Goal: Transaction & Acquisition: Purchase product/service

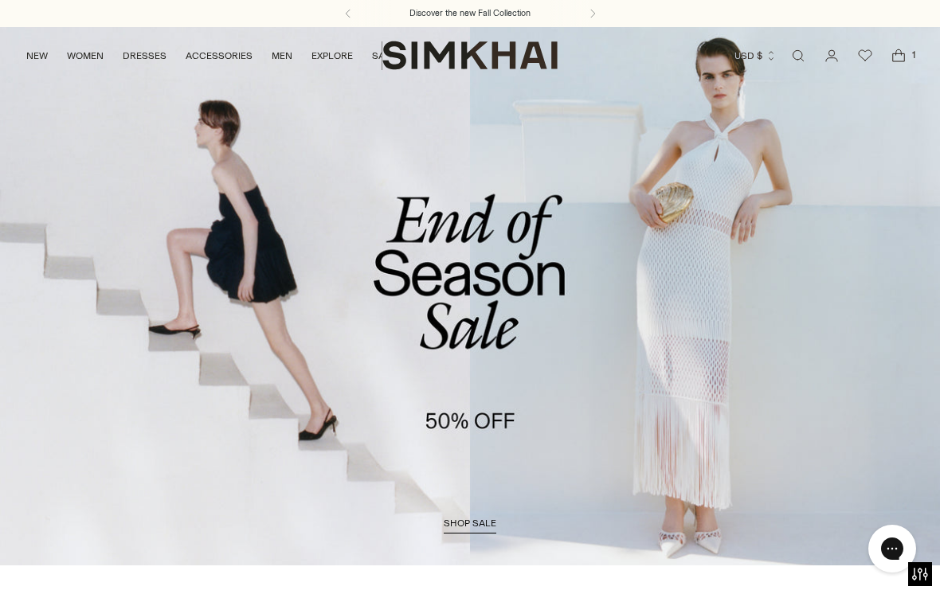
click at [896, 61] on icon "Open cart modal" at bounding box center [899, 57] width 12 height 8
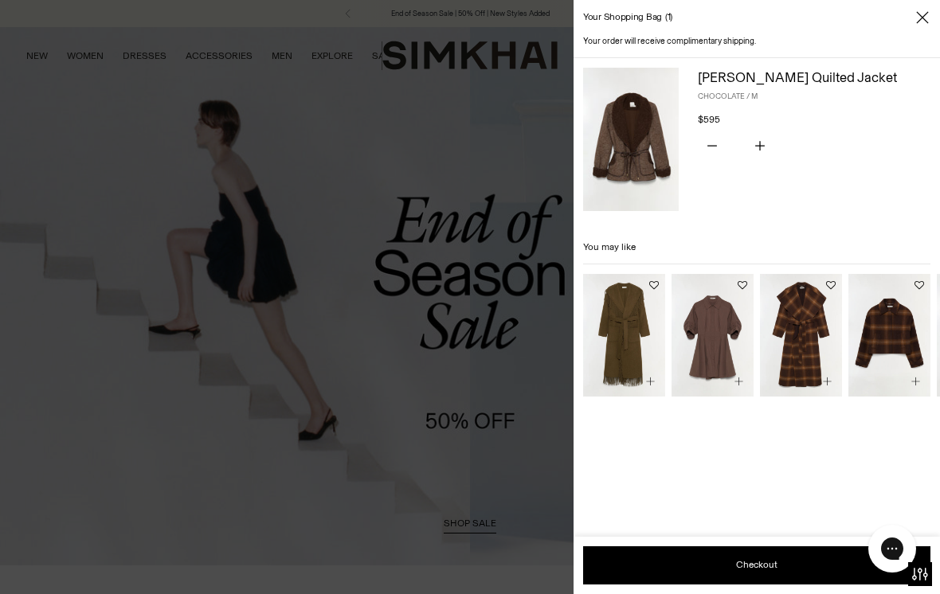
click at [928, 14] on icon "Close" at bounding box center [922, 18] width 13 height 16
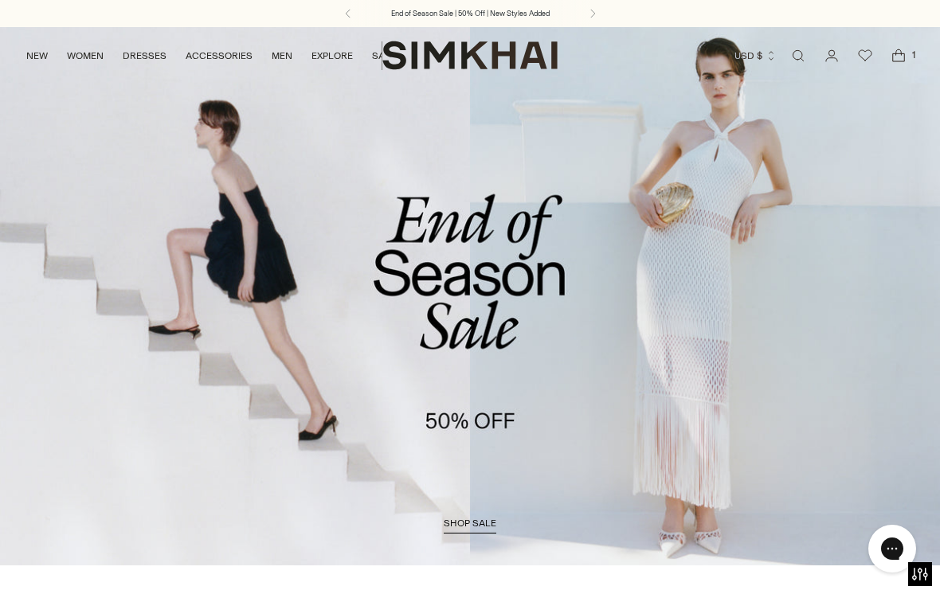
click at [463, 527] on span "shop sale" at bounding box center [470, 523] width 53 height 11
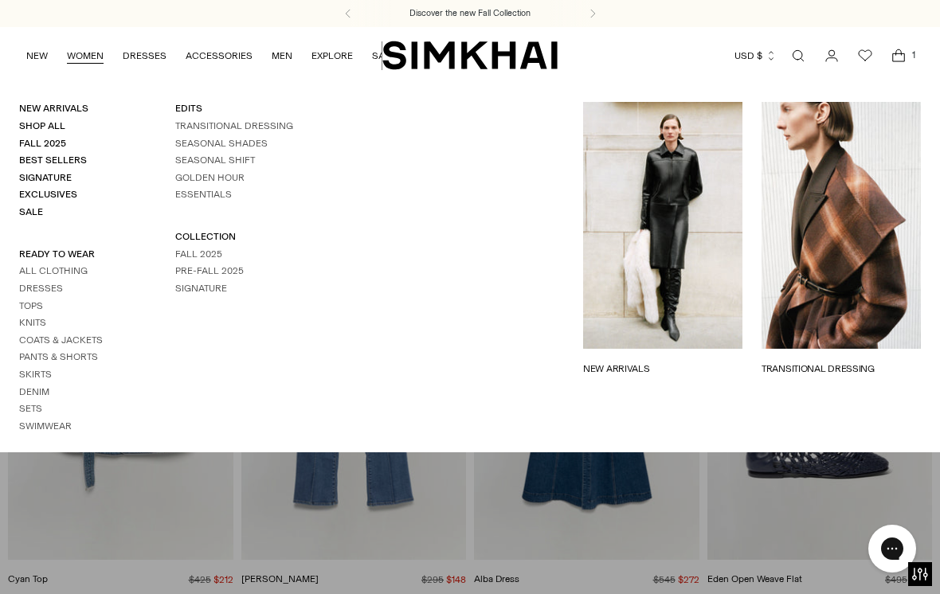
click at [28, 335] on link "Coats & Jackets" at bounding box center [61, 340] width 84 height 11
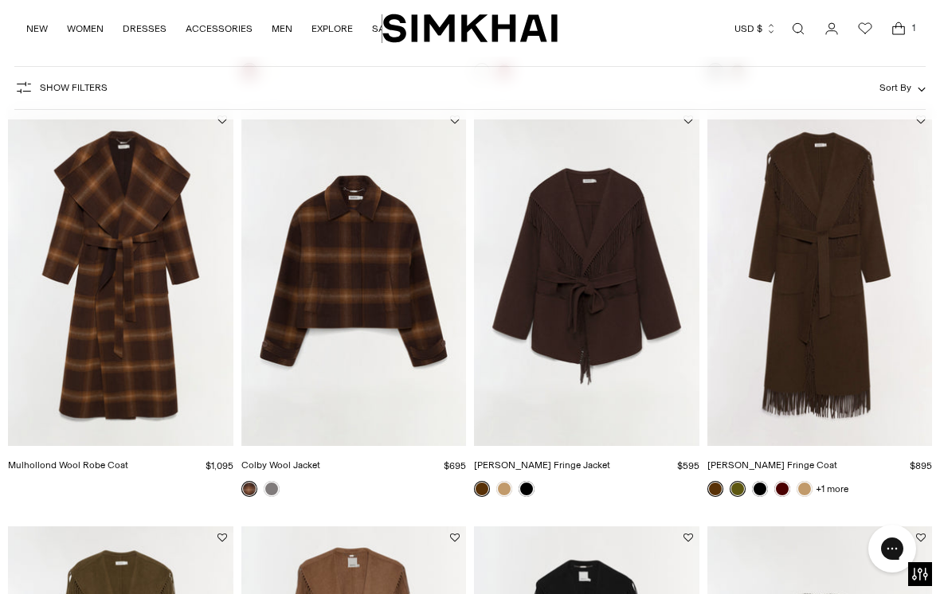
scroll to position [949, 0]
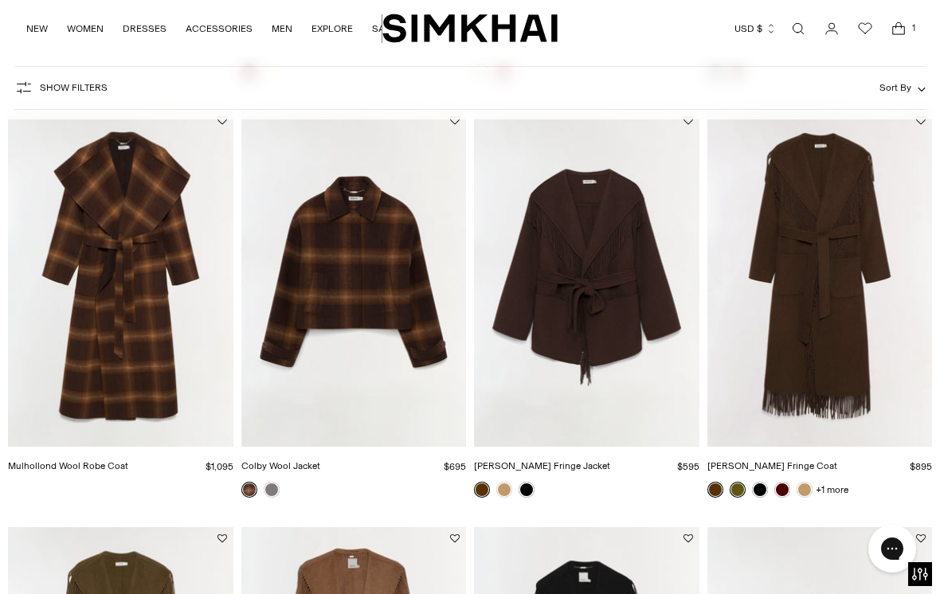
click at [508, 489] on link at bounding box center [504, 490] width 16 height 16
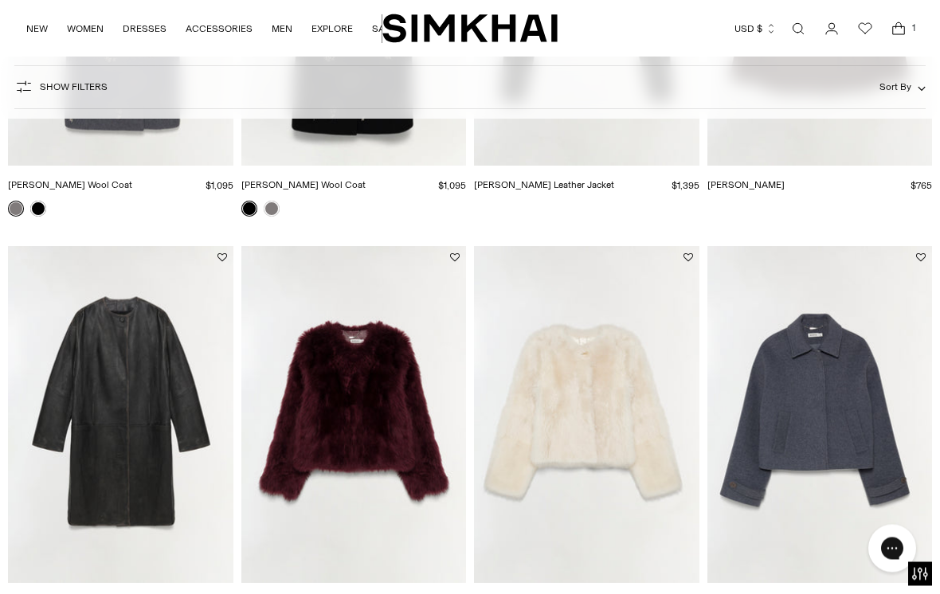
scroll to position [0, 0]
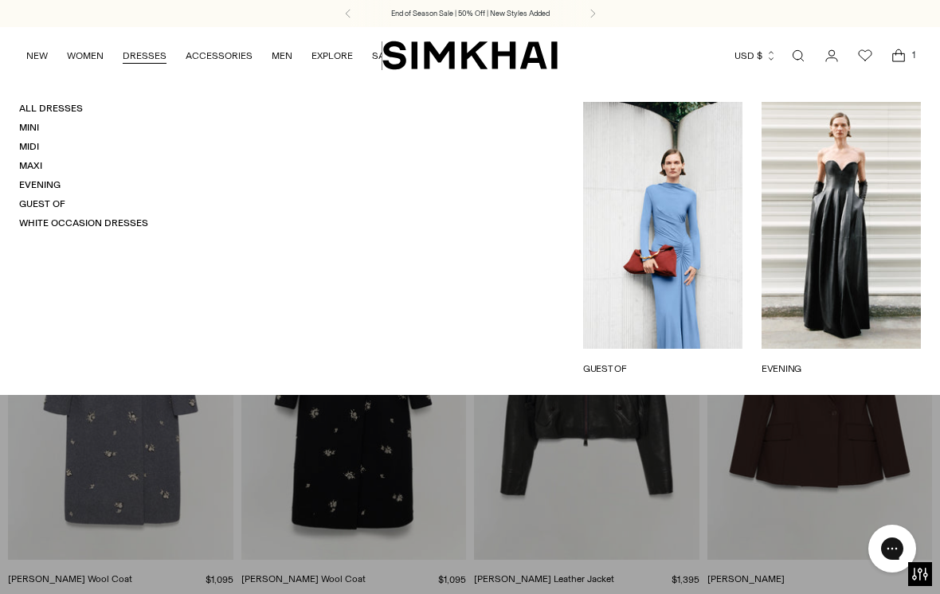
click at [19, 144] on link "Midi" at bounding box center [29, 146] width 20 height 11
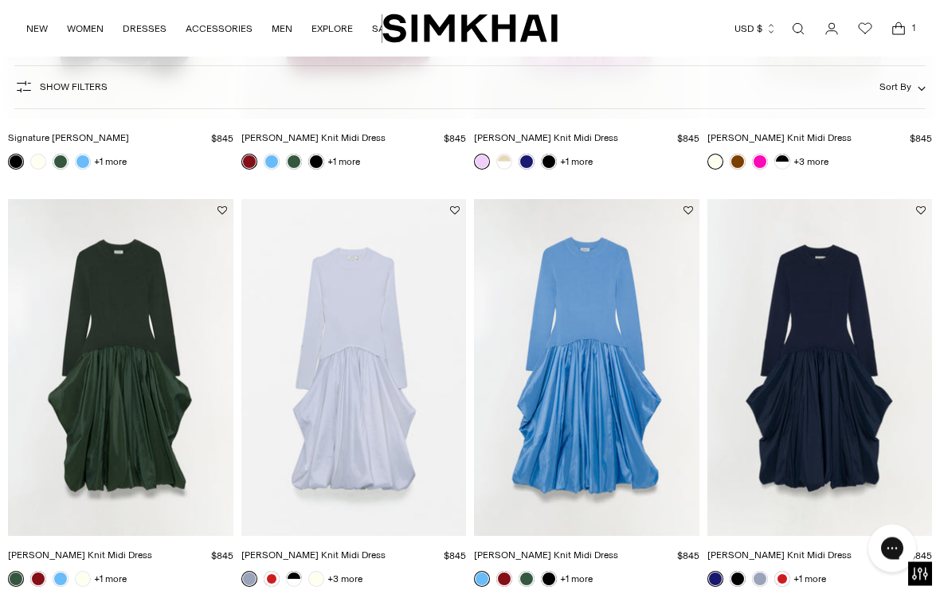
scroll to position [461, 0]
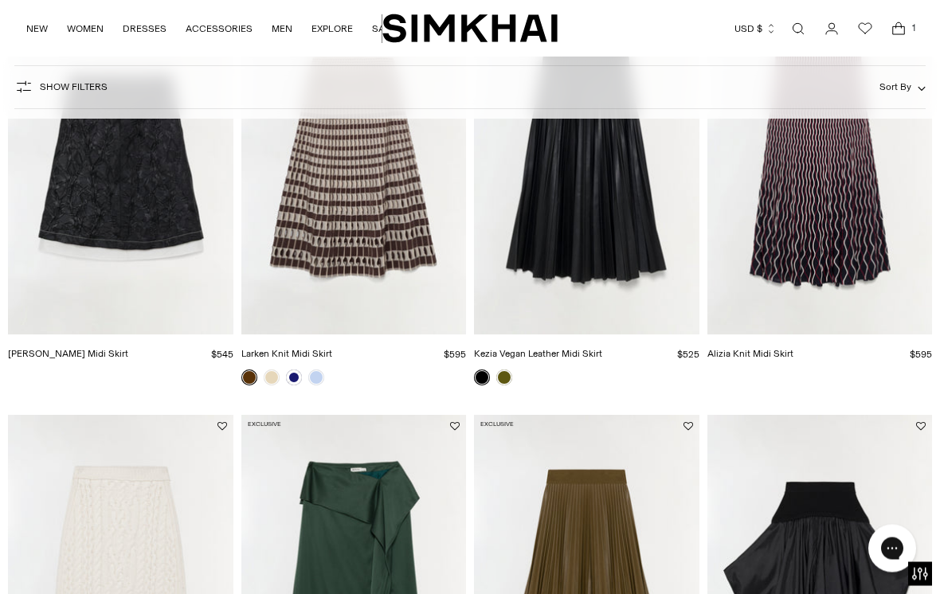
scroll to position [627, 0]
click at [555, 202] on img "Kezia Vegan Leather Midi Skirt" at bounding box center [586, 167] width 225 height 338
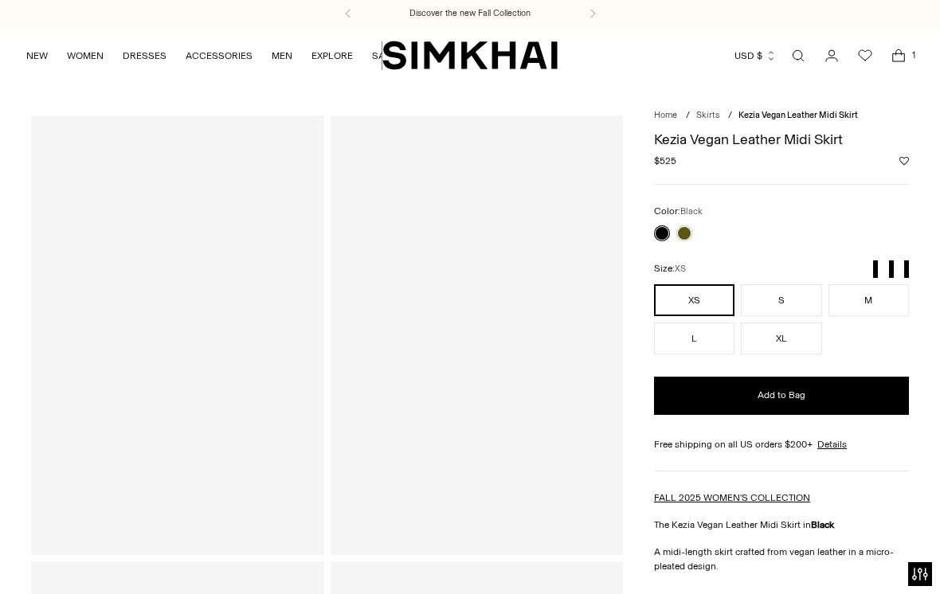
click at [690, 226] on link at bounding box center [684, 233] width 16 height 16
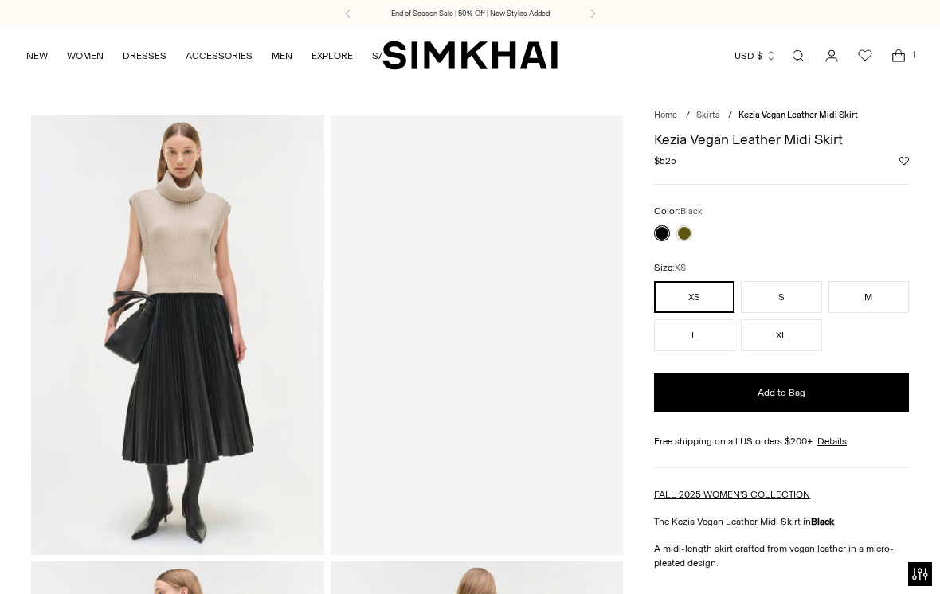
click at [57, 66] on ul "NEW WOMEN New Arrivals Shop All Fall 2025 Best Sellers Signature Exclusives Sal…" at bounding box center [211, 55] width 370 height 37
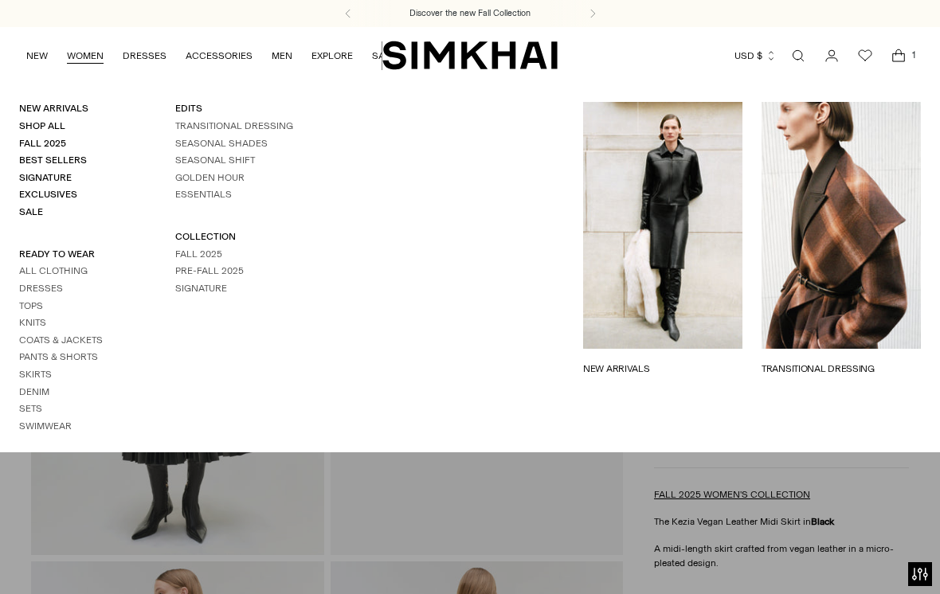
click at [22, 369] on link "Skirts" at bounding box center [35, 374] width 33 height 11
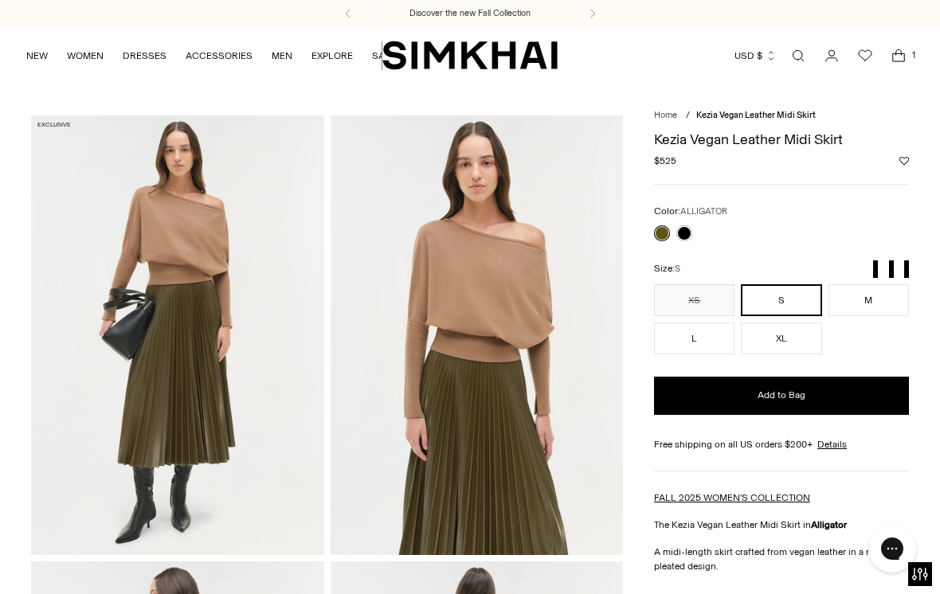
click at [880, 301] on button "M" at bounding box center [869, 300] width 80 height 32
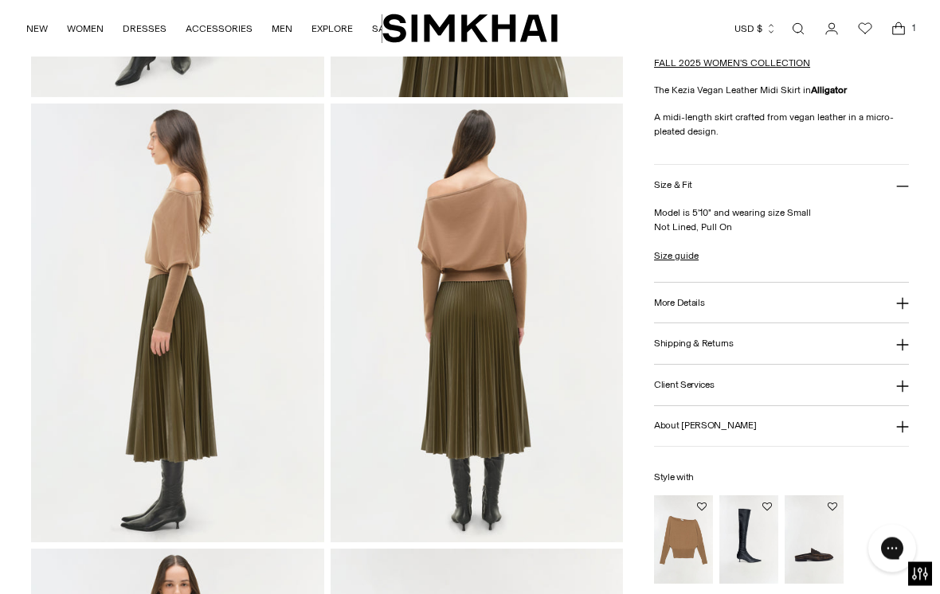
scroll to position [458, 0]
click at [700, 313] on button "More Details" at bounding box center [781, 304] width 255 height 41
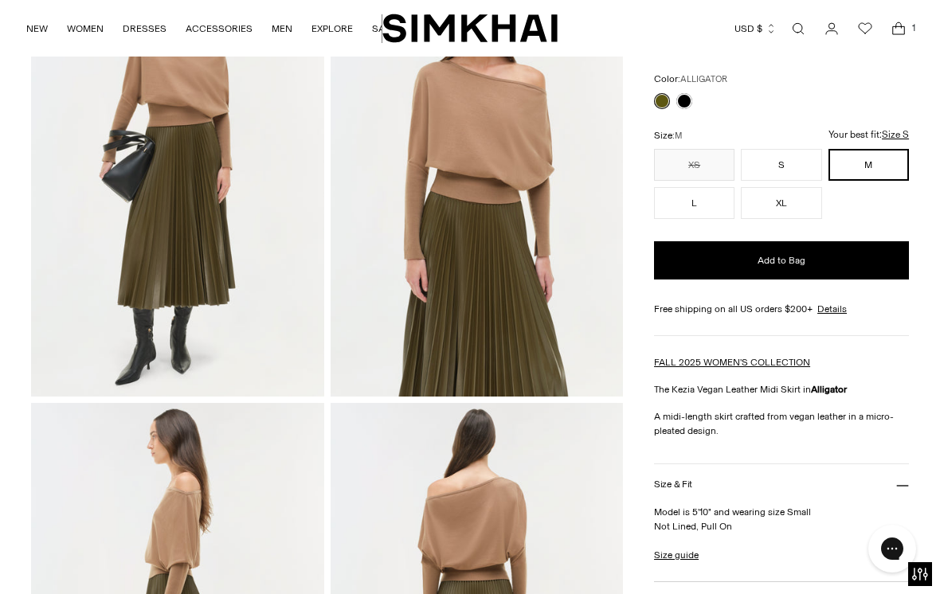
scroll to position [158, 0]
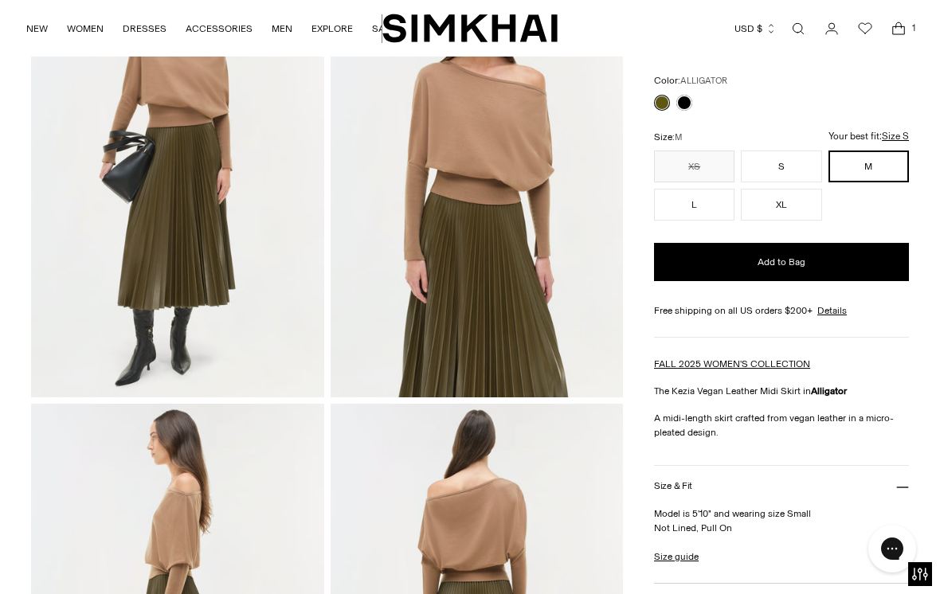
click at [785, 167] on button "S" at bounding box center [781, 167] width 80 height 32
click at [861, 266] on button "Add to Bag" at bounding box center [781, 262] width 255 height 38
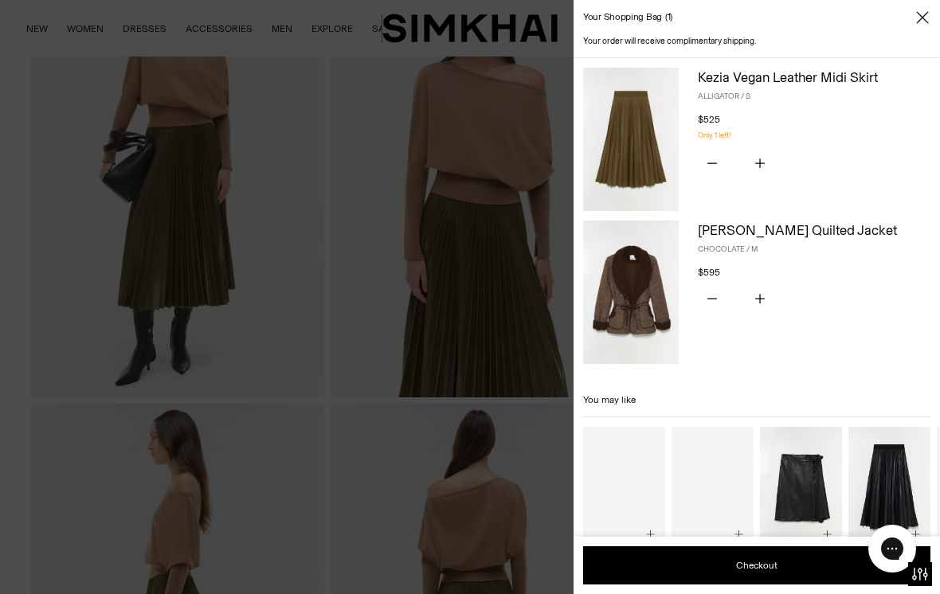
click at [923, 13] on icon "Close" at bounding box center [922, 18] width 13 height 16
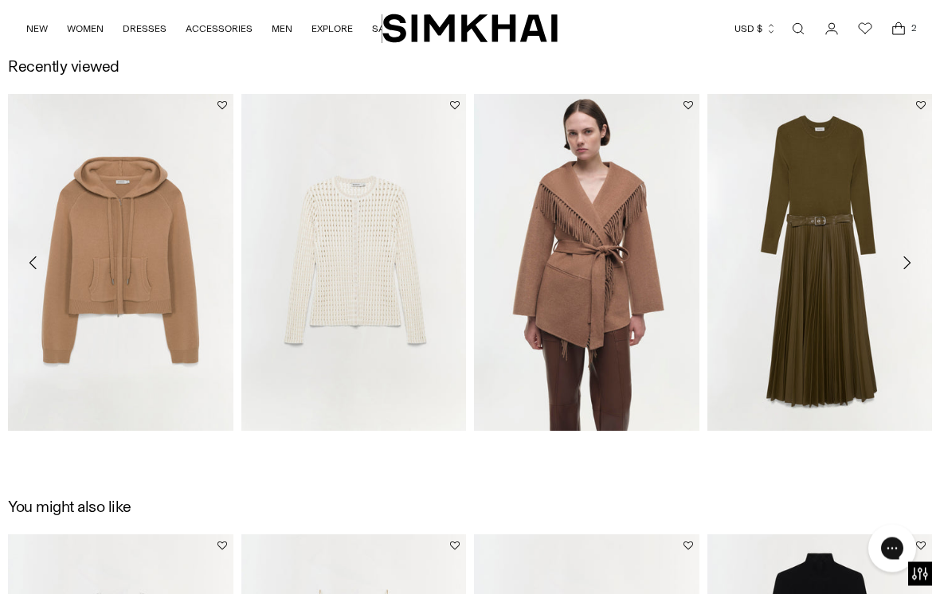
scroll to position [1449, 0]
click at [824, 336] on img "Abilene Knit Combo Midi Dress" at bounding box center [820, 263] width 225 height 338
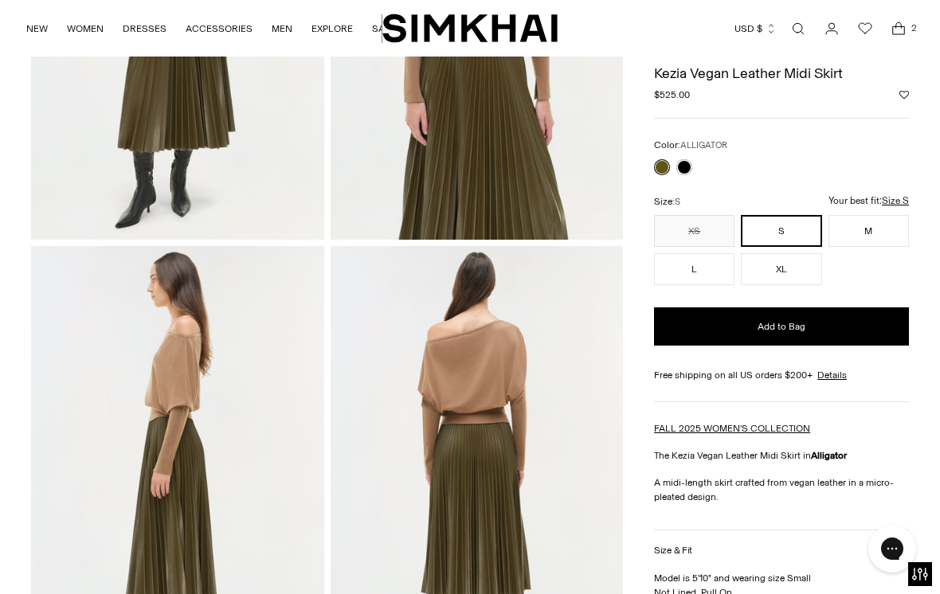
scroll to position [288, 0]
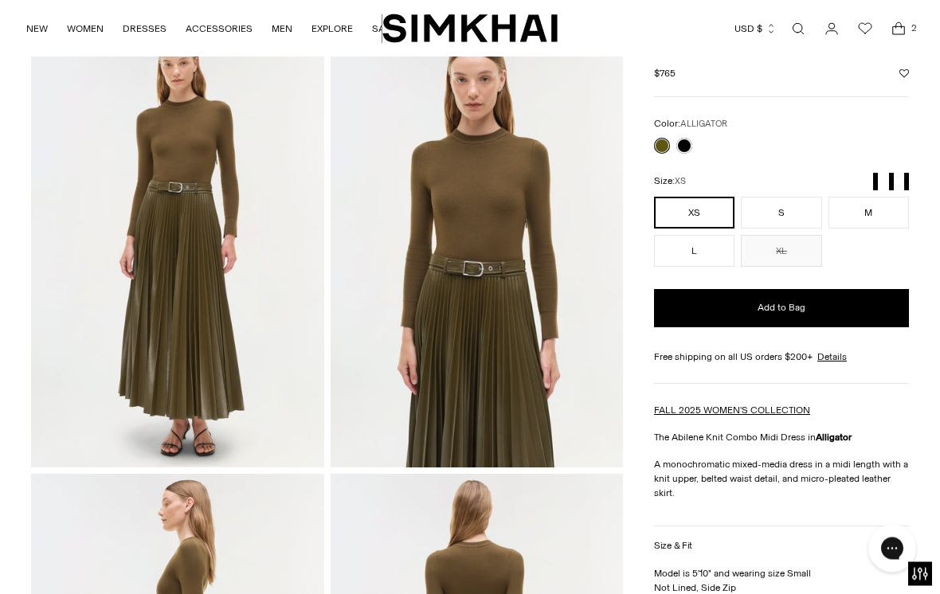
scroll to position [91, 0]
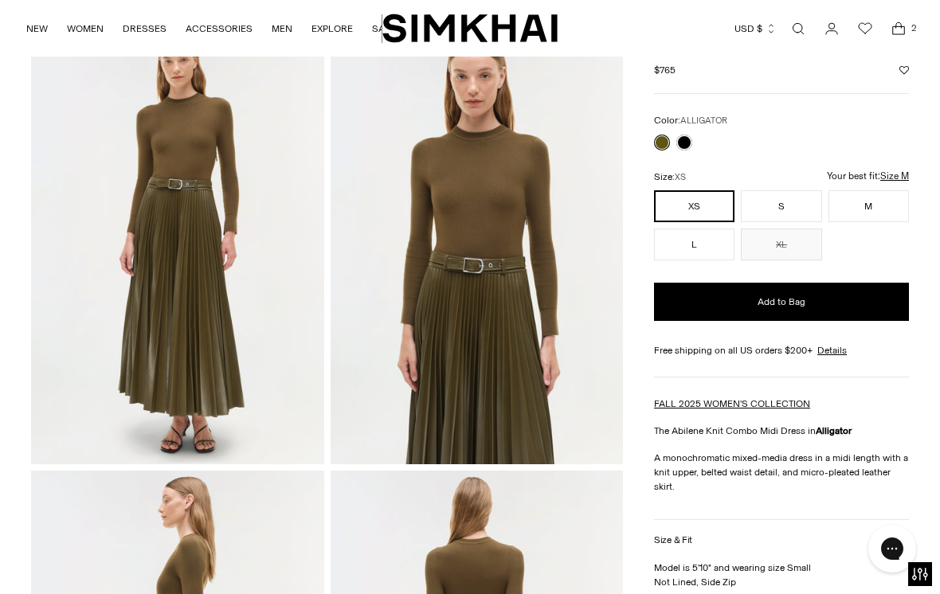
click at [888, 202] on button "M" at bounding box center [869, 206] width 80 height 32
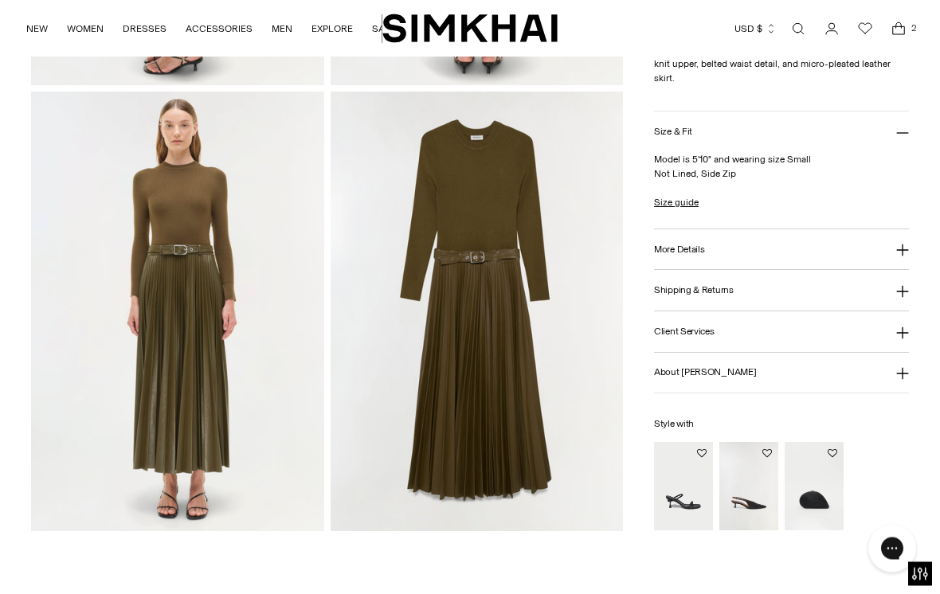
scroll to position [916, 0]
click at [663, 250] on h3 "More Details" at bounding box center [679, 250] width 50 height 10
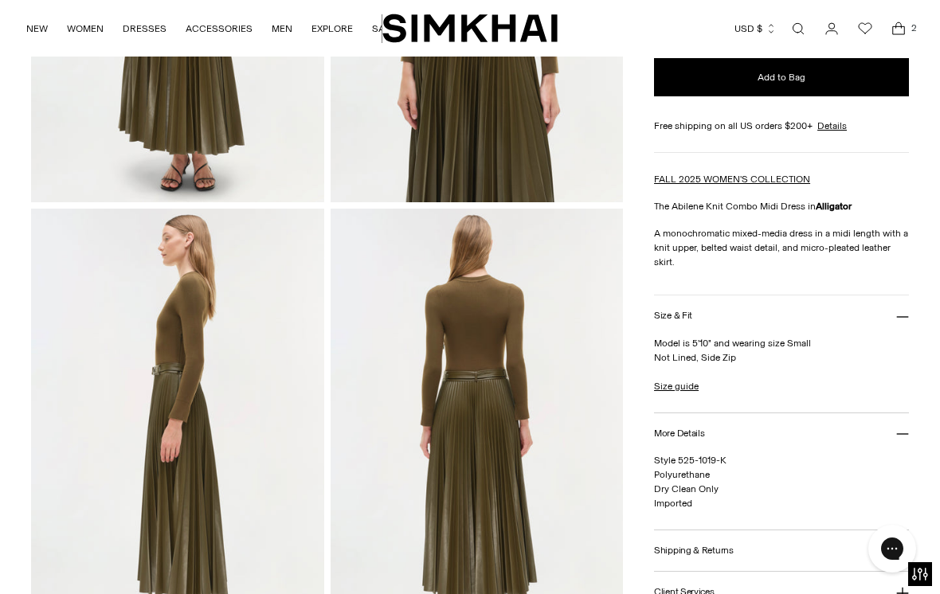
scroll to position [355, 0]
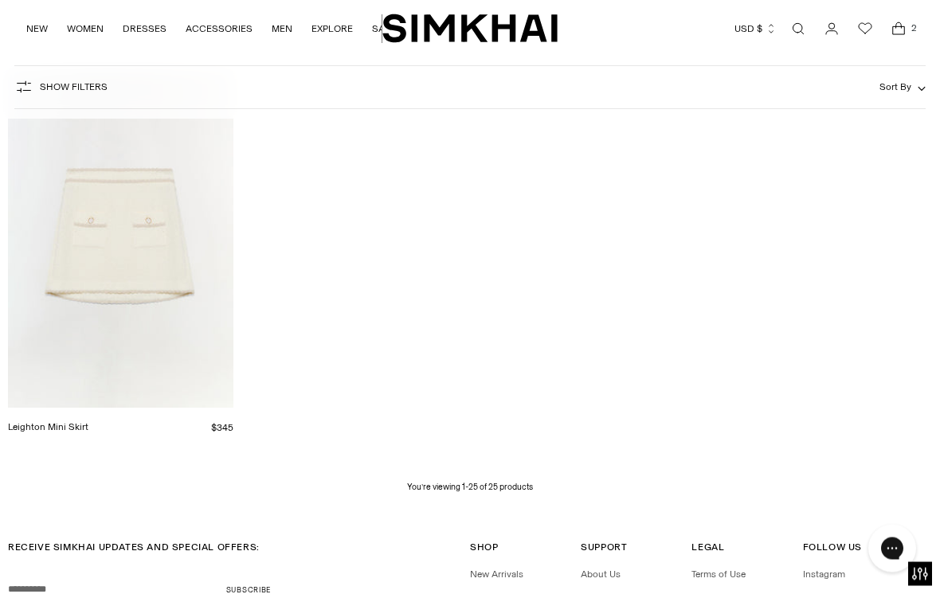
scroll to position [2629, 0]
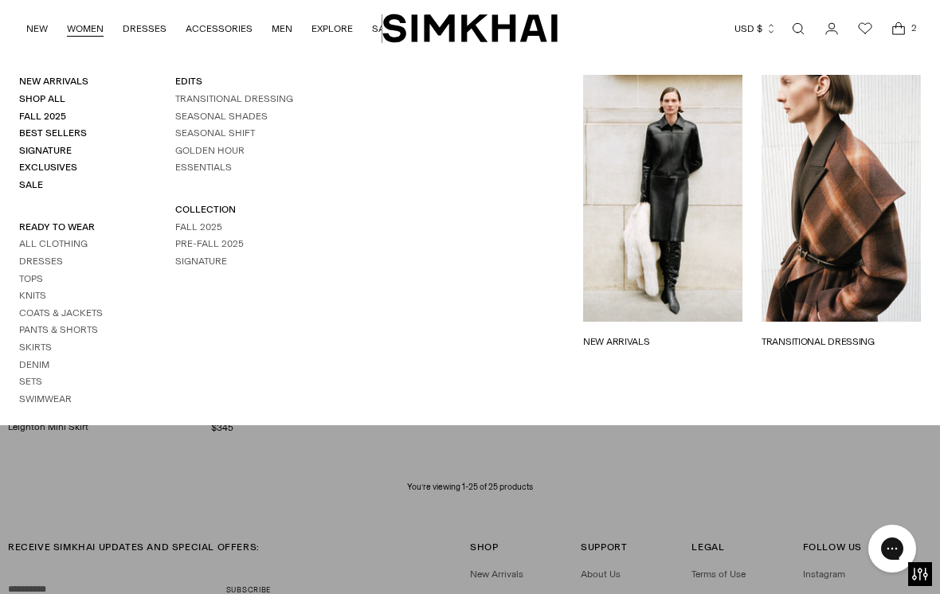
click at [37, 273] on link "Tops" at bounding box center [31, 278] width 24 height 11
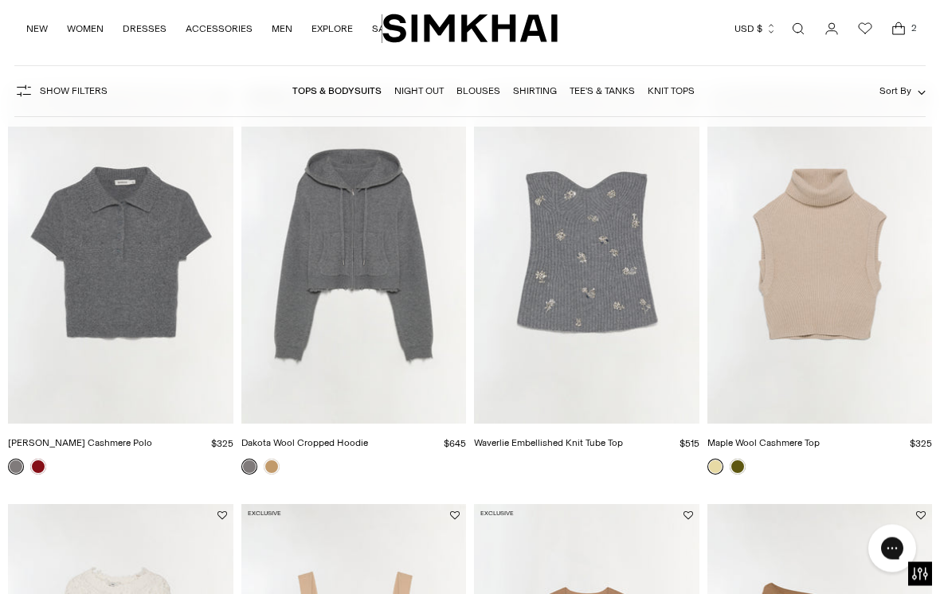
scroll to position [980, 0]
click at [743, 471] on link at bounding box center [738, 467] width 16 height 16
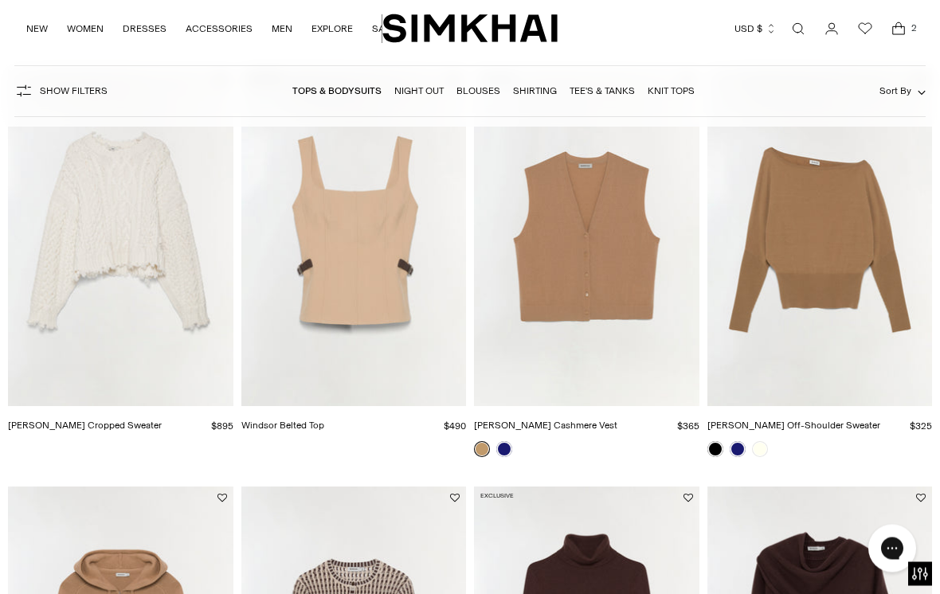
scroll to position [1416, 0]
click at [845, 269] on img "Lavina Off-Shoulder Sweater" at bounding box center [820, 238] width 225 height 338
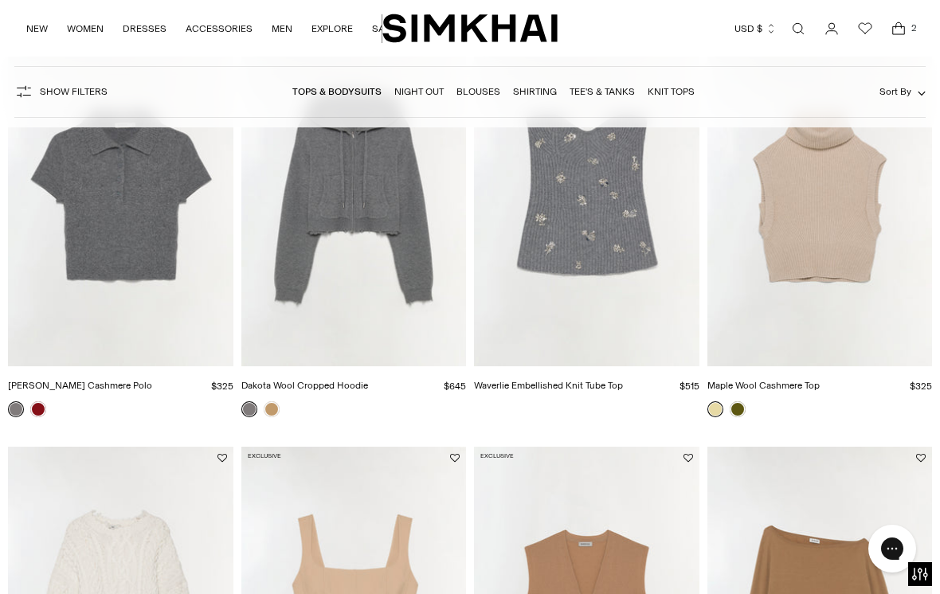
scroll to position [1014, 0]
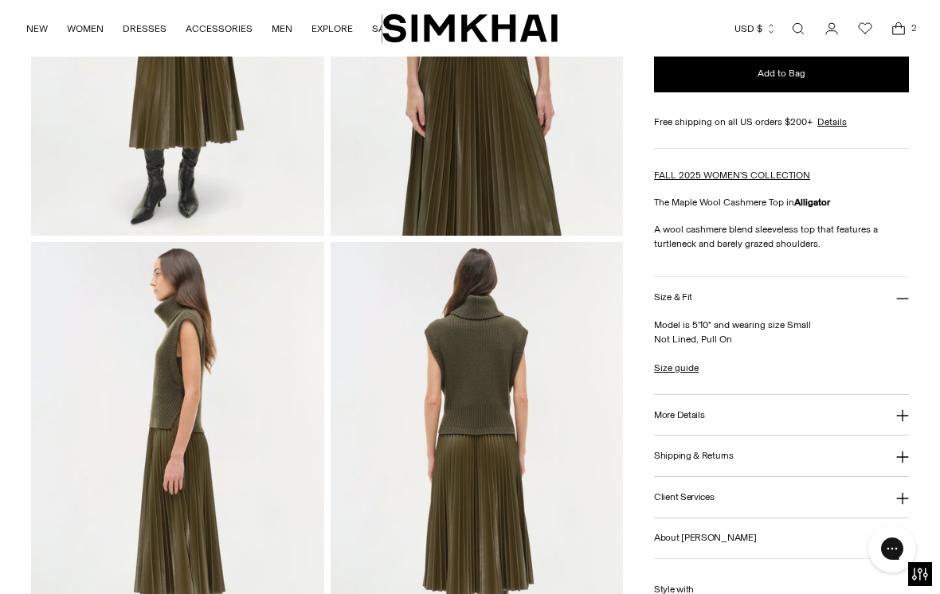
scroll to position [320, 0]
click at [225, 430] on img at bounding box center [177, 460] width 293 height 439
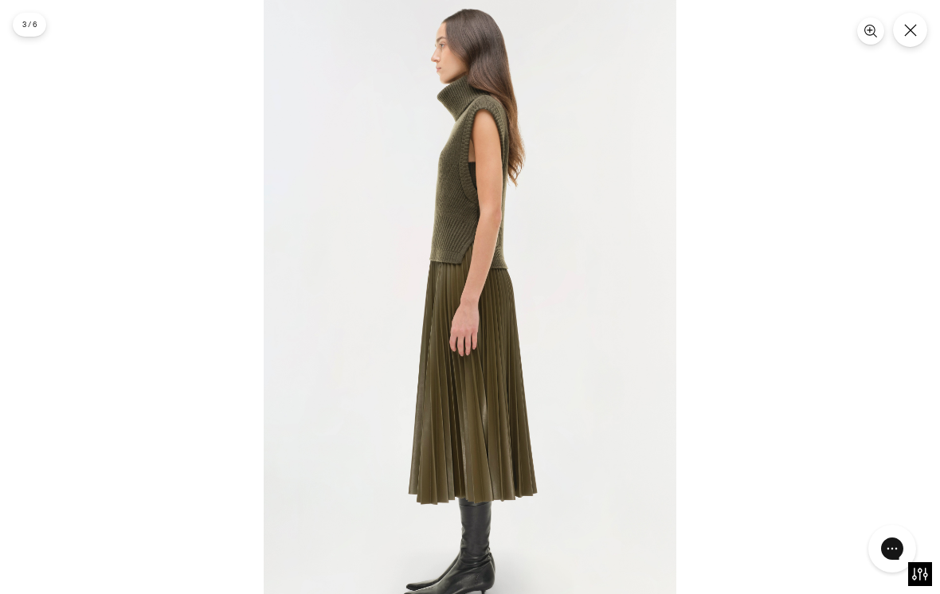
click at [912, 29] on icon "Close" at bounding box center [910, 30] width 13 height 13
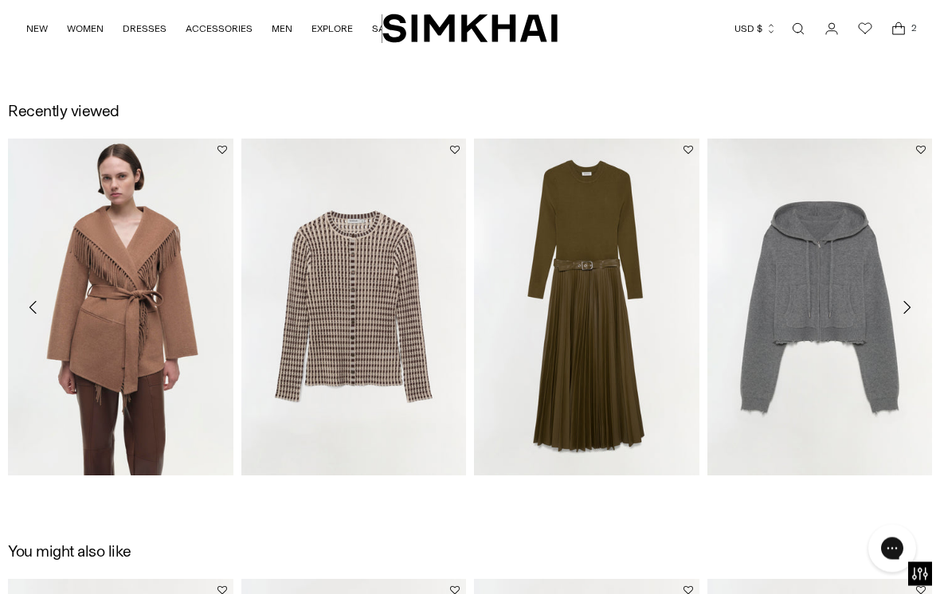
scroll to position [1404, 0]
click at [896, 313] on button "Move to next carousel slide" at bounding box center [906, 307] width 35 height 35
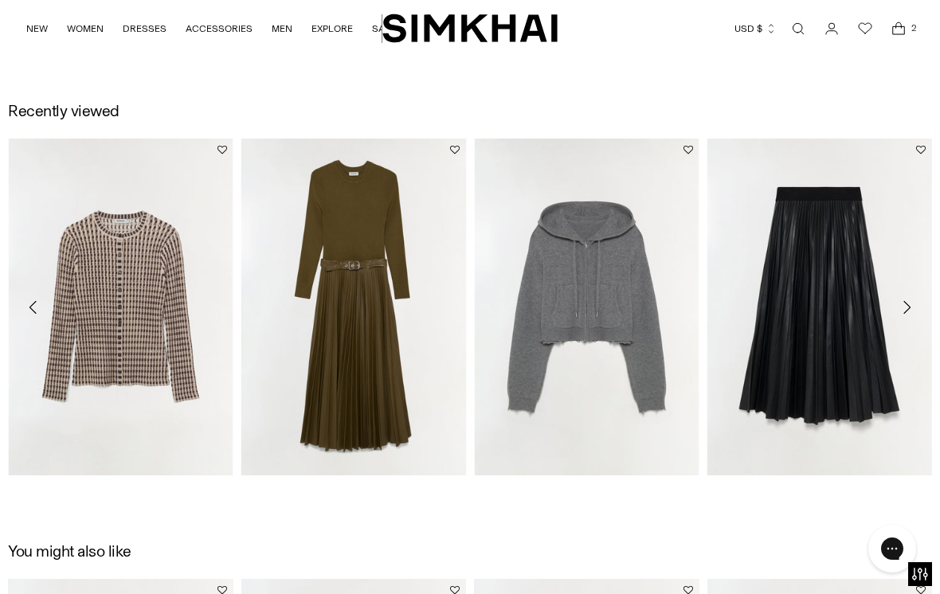
click at [912, 304] on icon "Move to next carousel slide" at bounding box center [906, 307] width 19 height 19
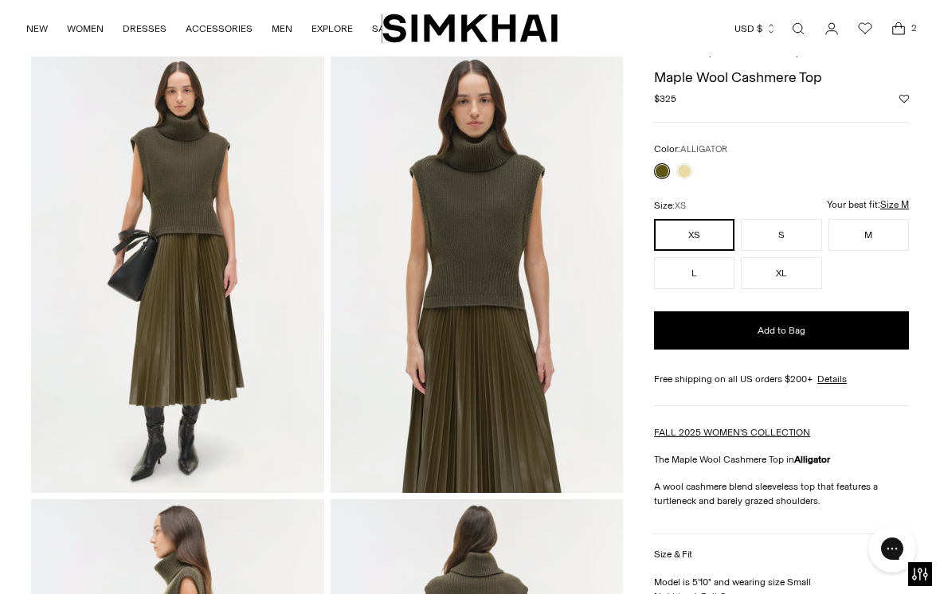
scroll to position [0, 0]
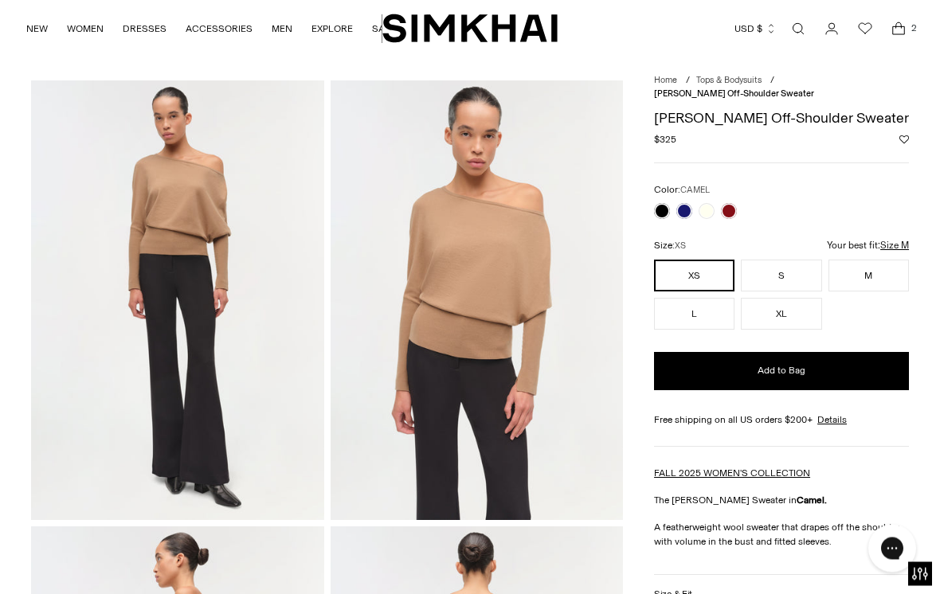
scroll to position [19, 0]
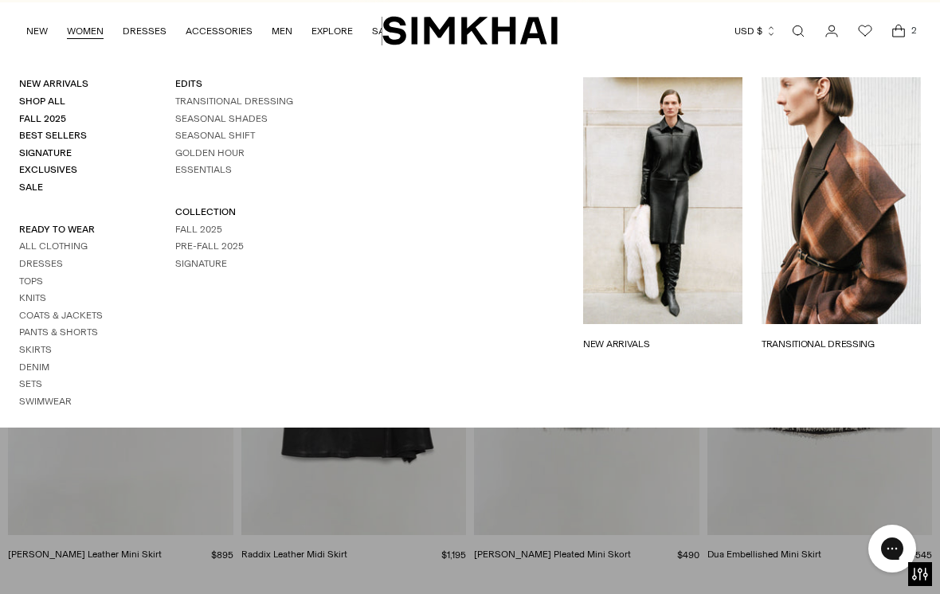
click at [20, 292] on link "Knits" at bounding box center [32, 297] width 27 height 11
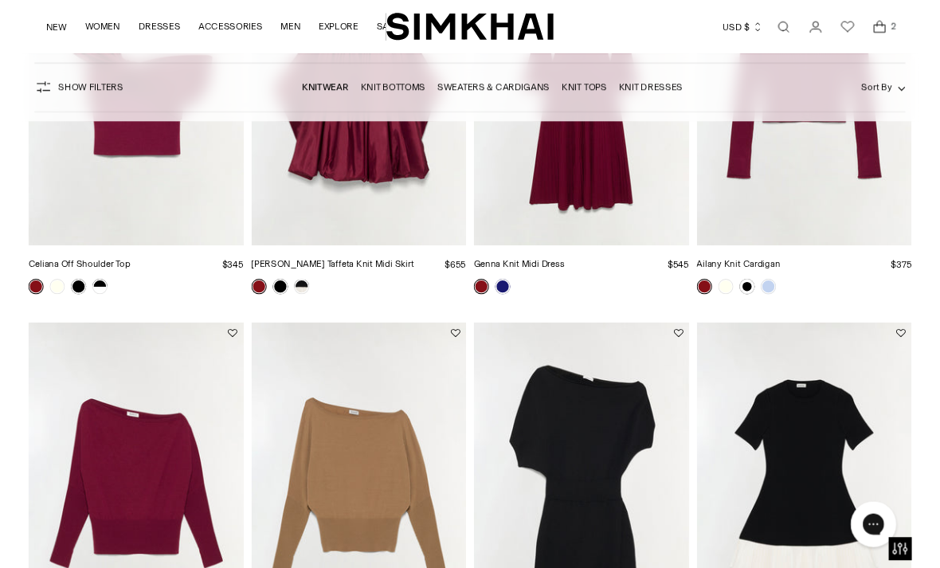
scroll to position [1160, 0]
